Goal: Task Accomplishment & Management: Manage account settings

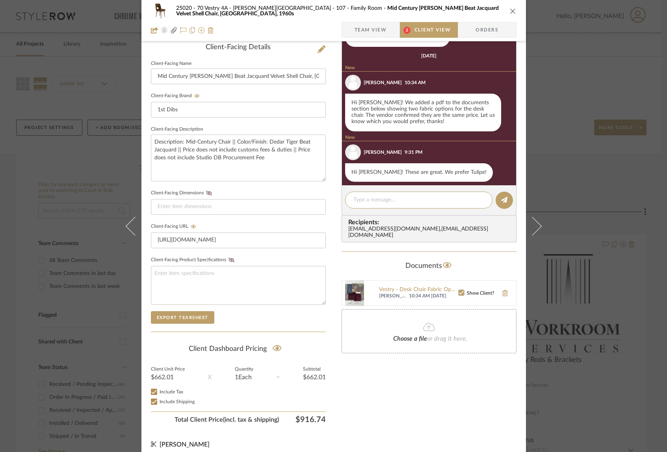
scroll to position [209, 0]
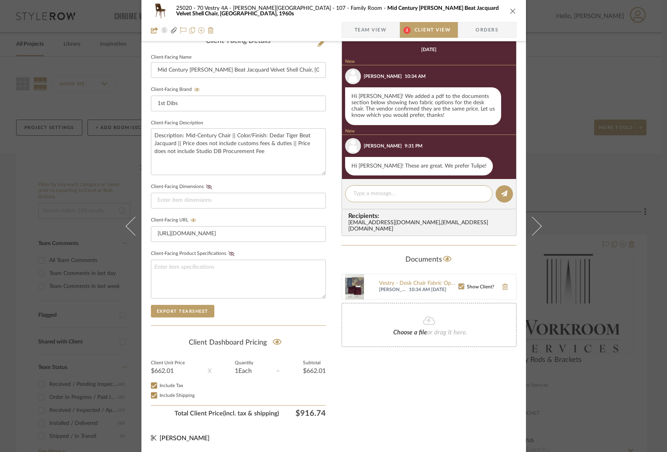
click at [352, 277] on img at bounding box center [354, 286] width 25 height 25
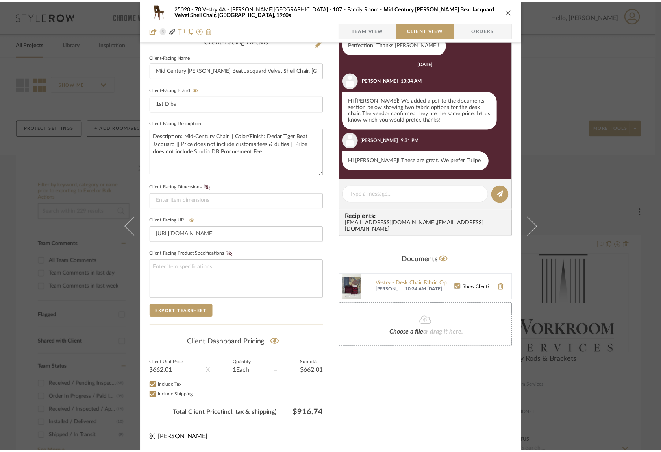
scroll to position [247, 0]
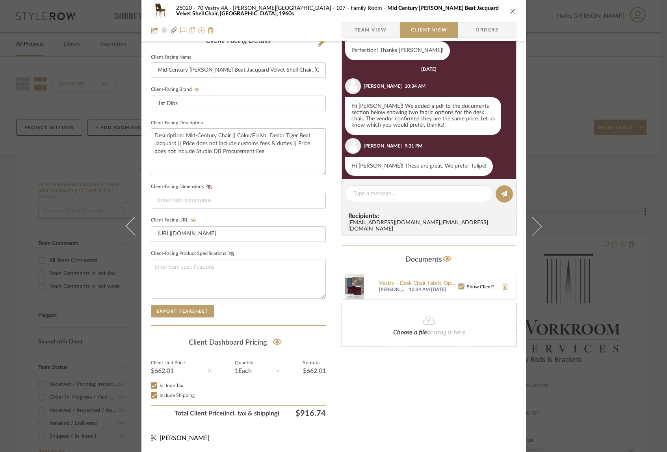
click at [562, 169] on div "25020 - 70 Vestry 4A - [PERSON_NAME] 107 - Family Room Mid Century [PERSON_NAME…" at bounding box center [333, 226] width 667 height 452
